Goal: Book appointment/travel/reservation

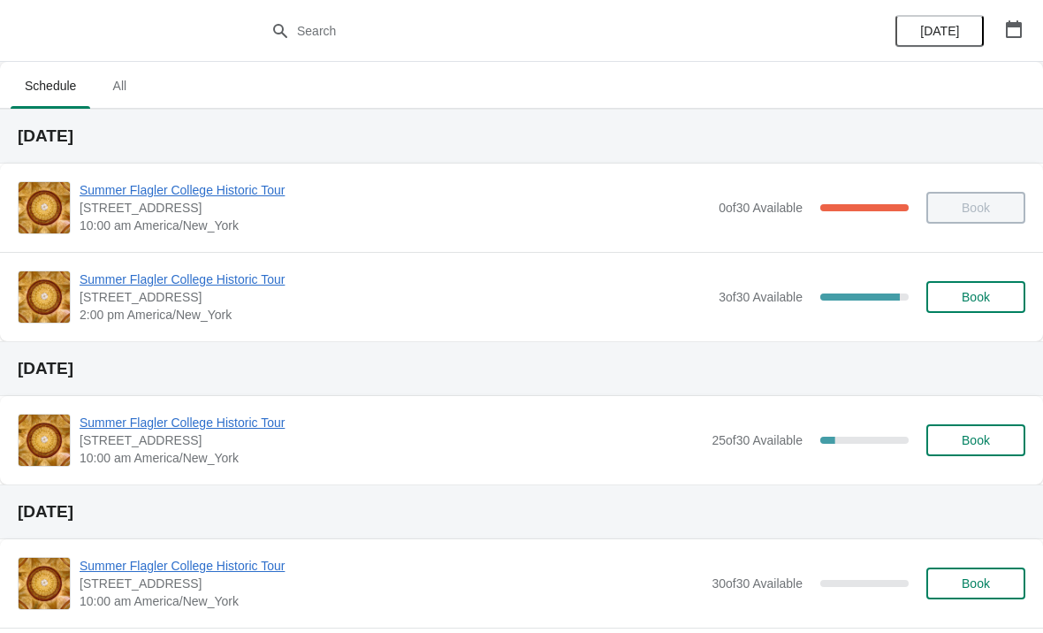
click at [204, 272] on span "Summer Flagler College Historic Tour" at bounding box center [395, 279] width 630 height 18
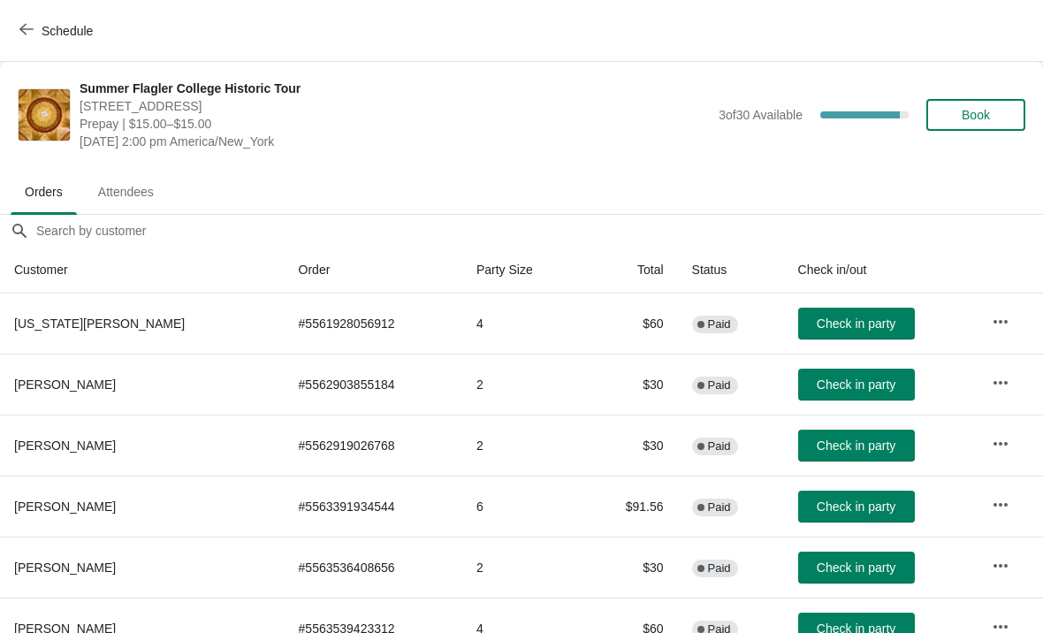
click at [969, 127] on button "Book" at bounding box center [975, 115] width 99 height 32
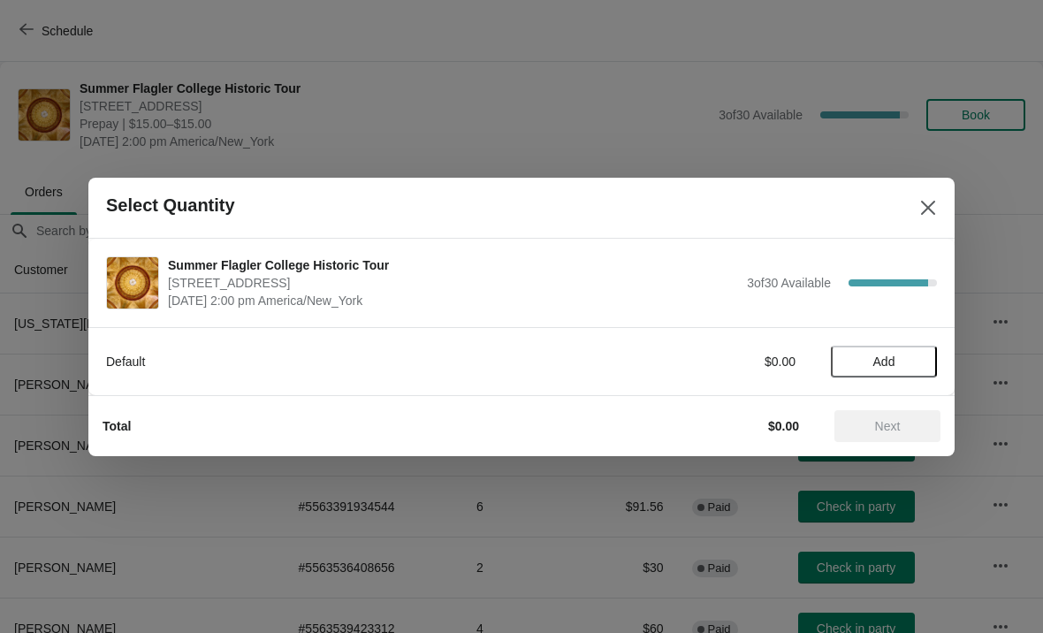
click at [903, 356] on span "Add" at bounding box center [884, 361] width 74 height 14
click at [918, 360] on icon at bounding box center [914, 361] width 19 height 19
click at [903, 410] on button "Next" at bounding box center [887, 426] width 106 height 32
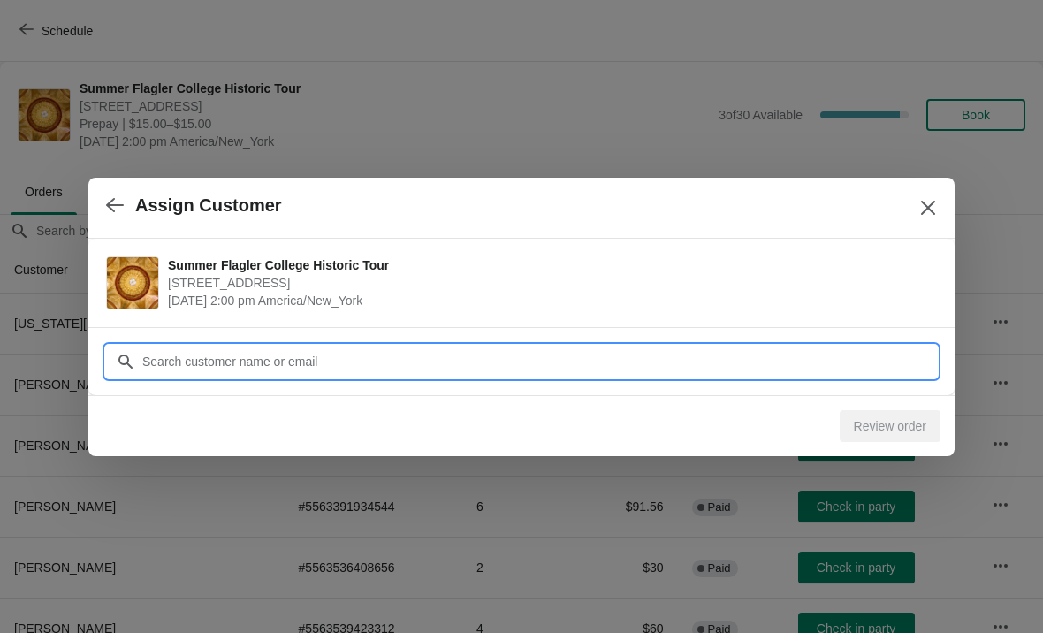
click at [202, 346] on input "Customer" at bounding box center [539, 362] width 796 height 32
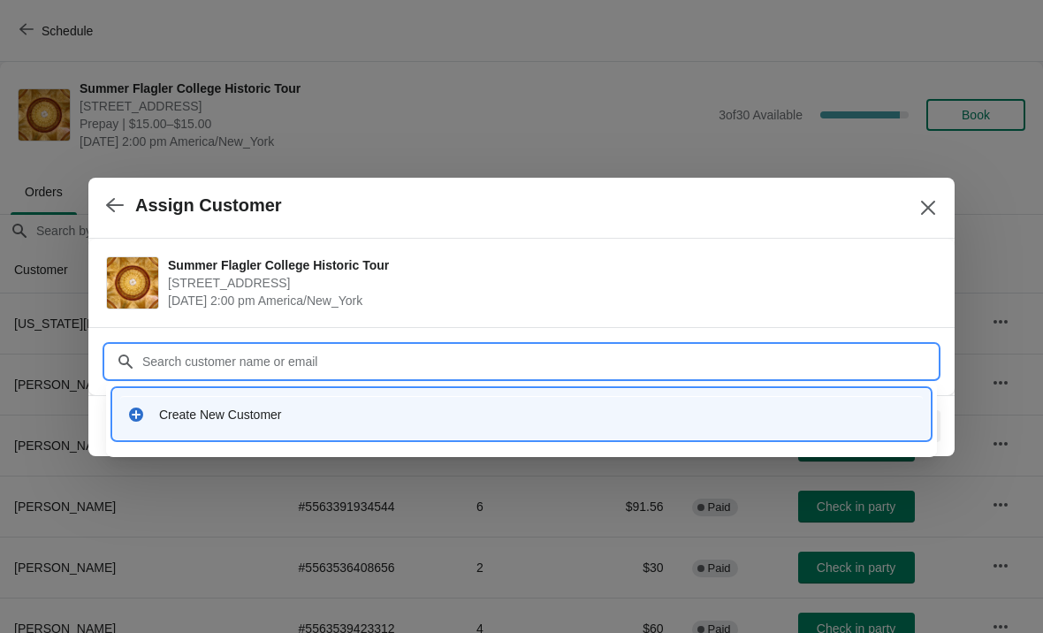
click at [203, 430] on div "Create New Customer" at bounding box center [521, 414] width 803 height 36
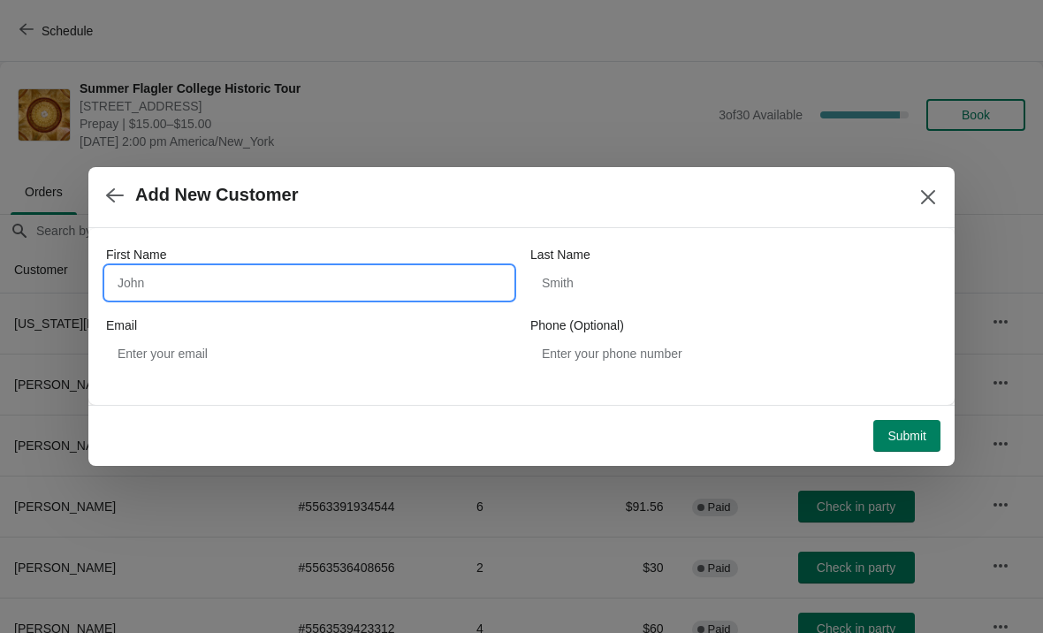
click at [164, 287] on input "First Name" at bounding box center [309, 283] width 407 height 32
type input "Merek"
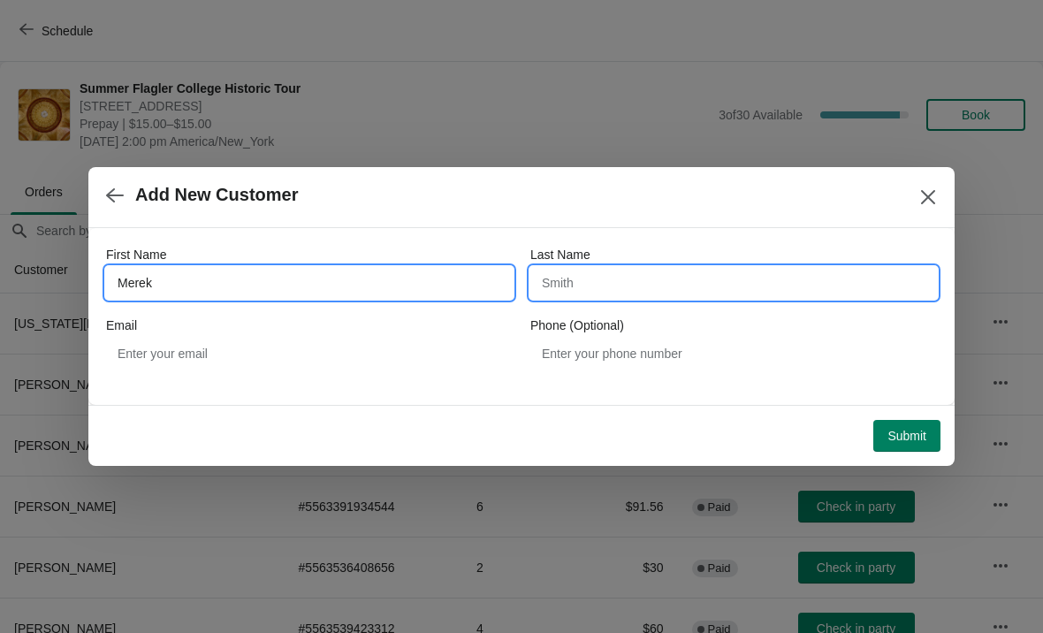
click at [560, 286] on input "Last Name" at bounding box center [733, 283] width 407 height 32
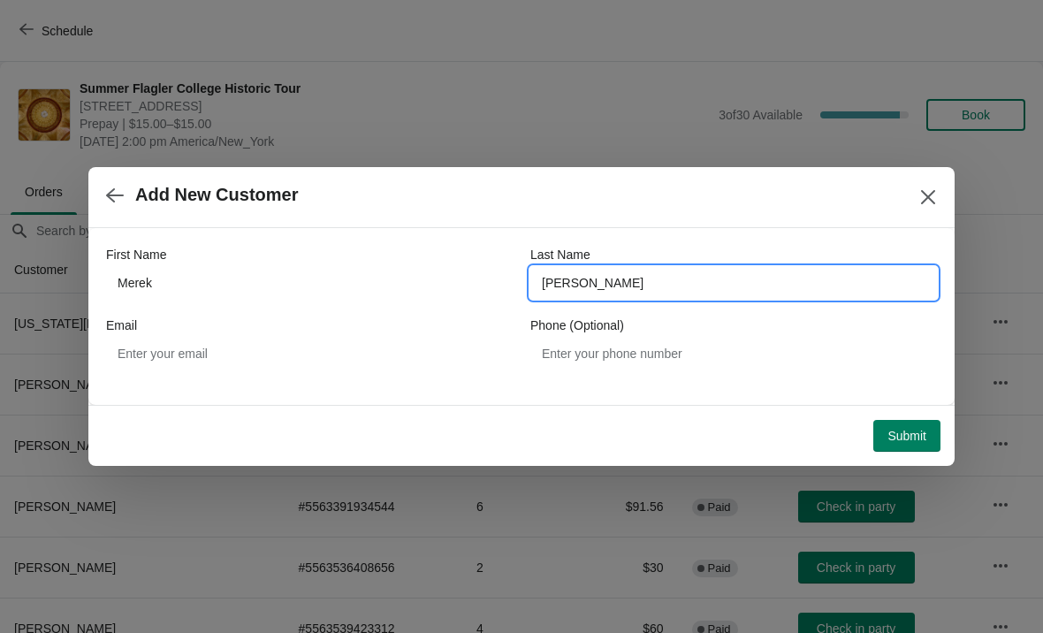
type input "[PERSON_NAME]"
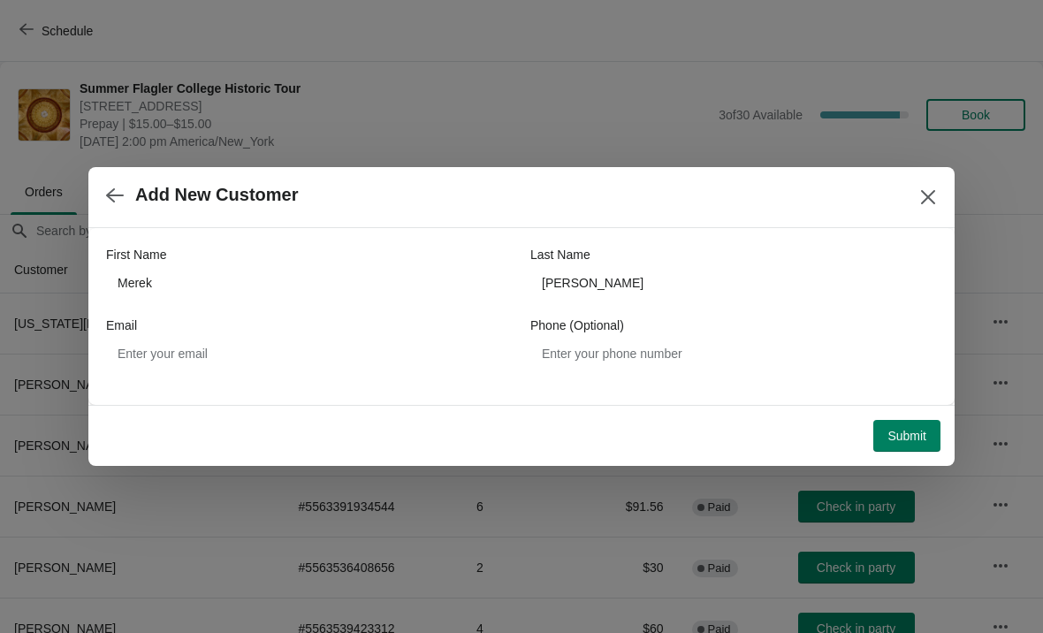
click at [904, 430] on span "Submit" at bounding box center [906, 436] width 39 height 14
